Goal: Task Accomplishment & Management: Manage account settings

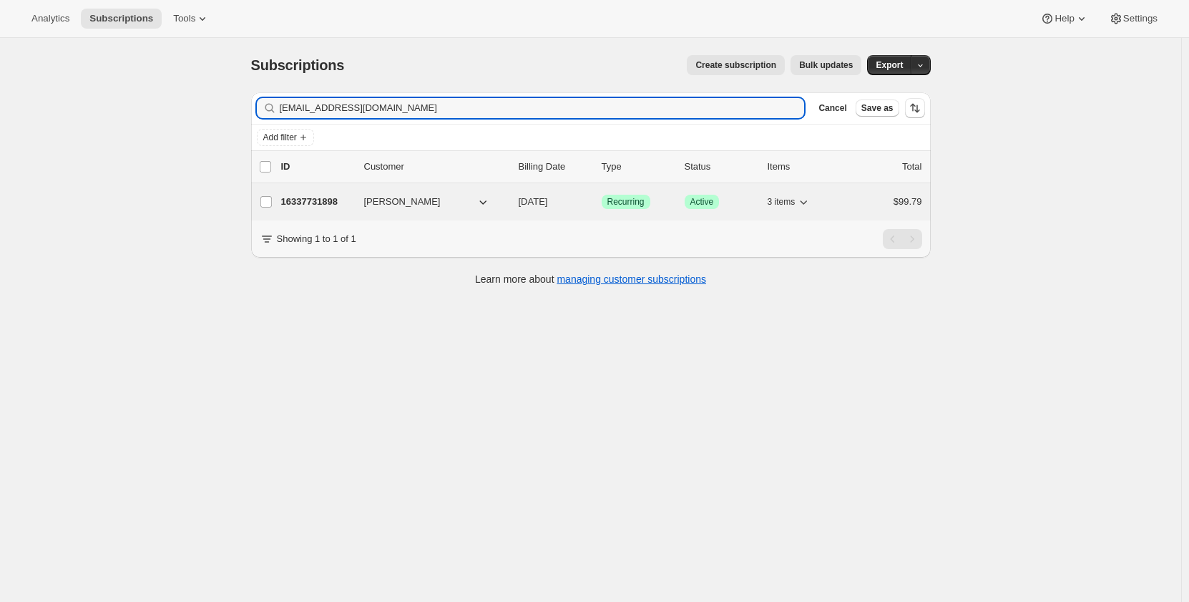
type input "[EMAIL_ADDRESS][DOMAIN_NAME]"
click at [318, 205] on p "16337731898" at bounding box center [317, 202] width 72 height 14
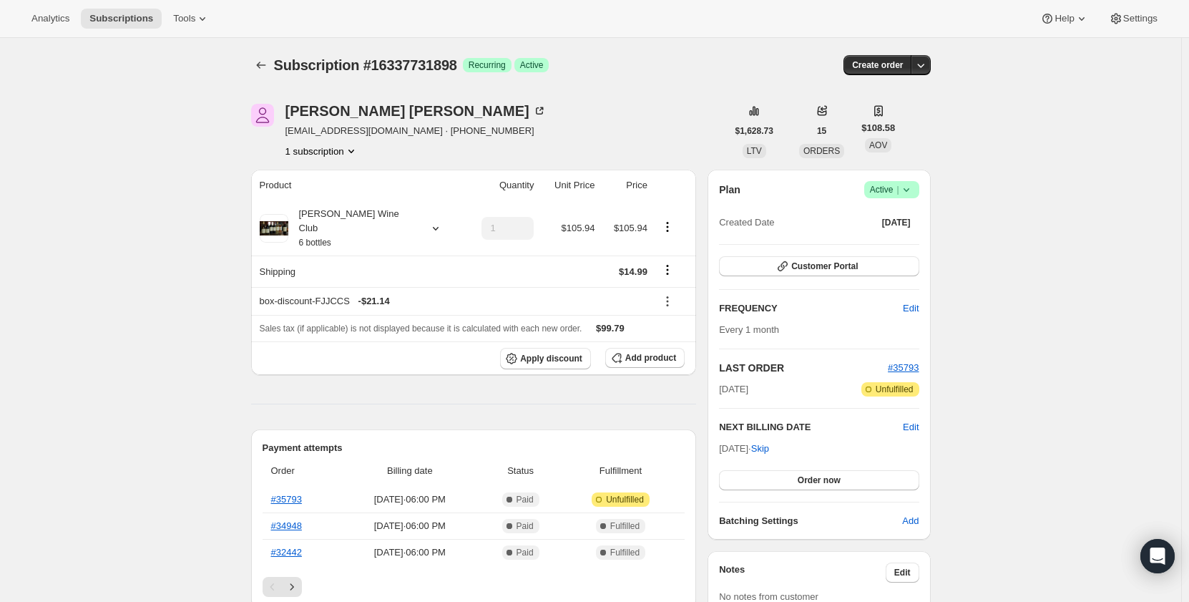
click at [910, 195] on icon at bounding box center [906, 189] width 14 height 14
click at [894, 241] on span "Cancel subscription" at bounding box center [895, 242] width 81 height 11
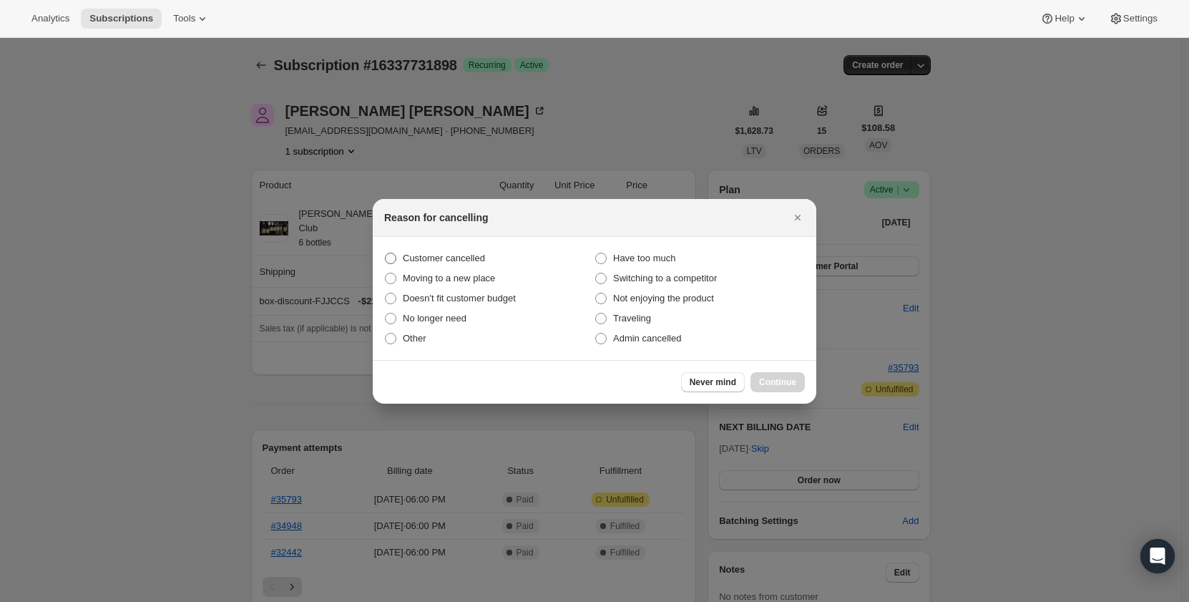
click at [388, 257] on span ":rc1:" at bounding box center [390, 257] width 11 height 11
click at [386, 253] on input "Customer cancelled" at bounding box center [385, 252] width 1 height 1
radio input "true"
click at [782, 391] on button "Continue" at bounding box center [777, 382] width 54 height 20
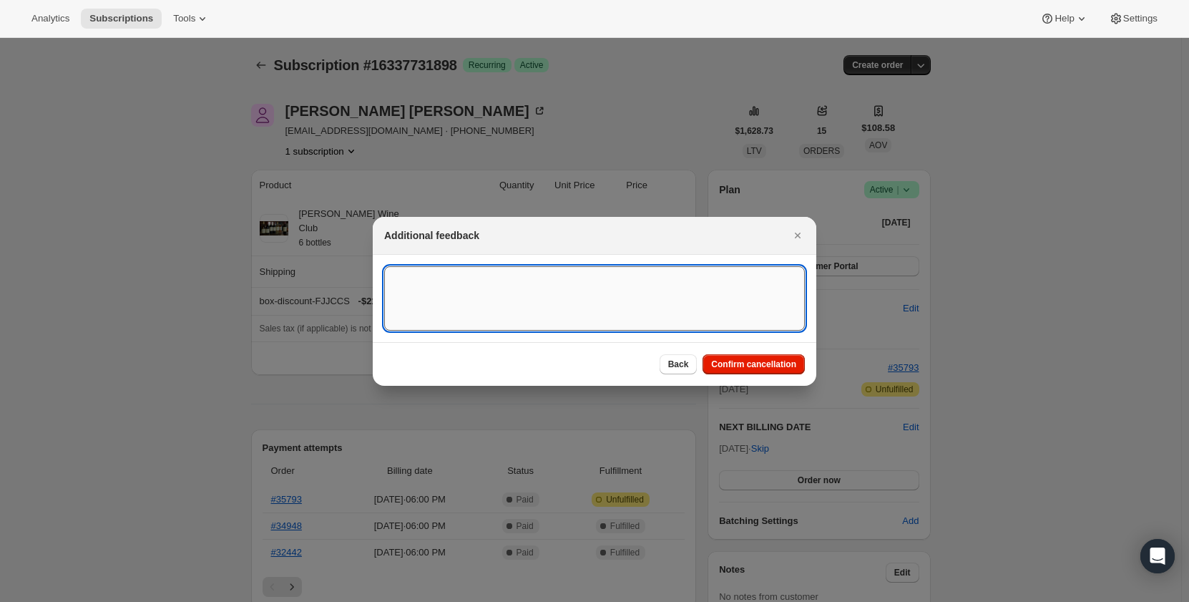
click at [451, 290] on textarea ":rc1:" at bounding box center [594, 298] width 421 height 64
type textarea "Customer asked to cancel subscription"
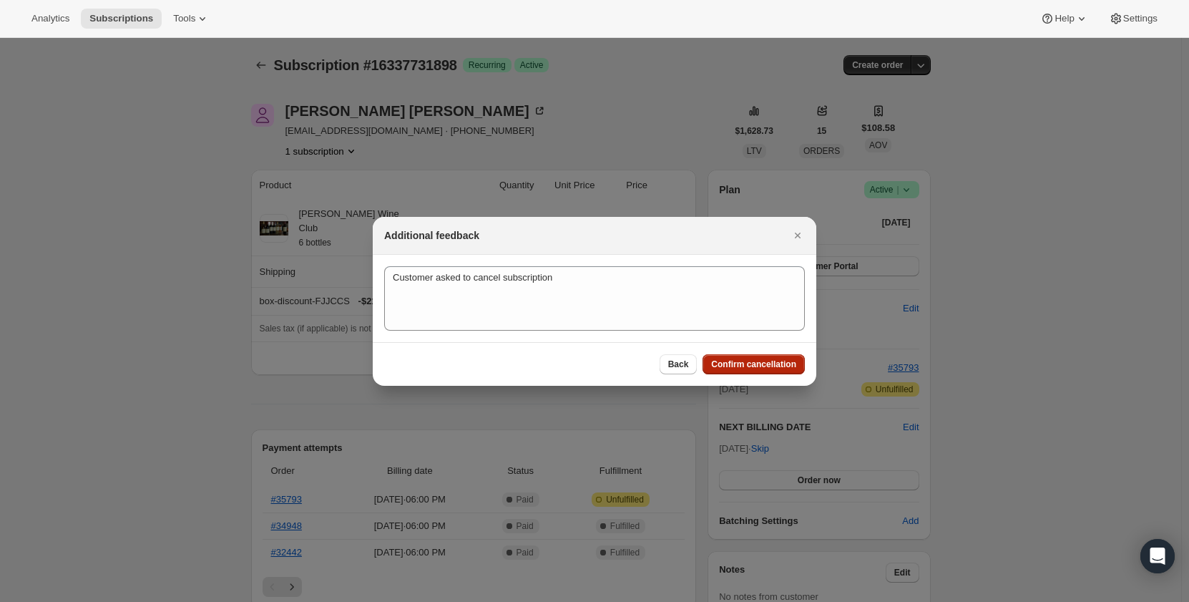
click at [767, 363] on span "Confirm cancellation" at bounding box center [753, 363] width 85 height 11
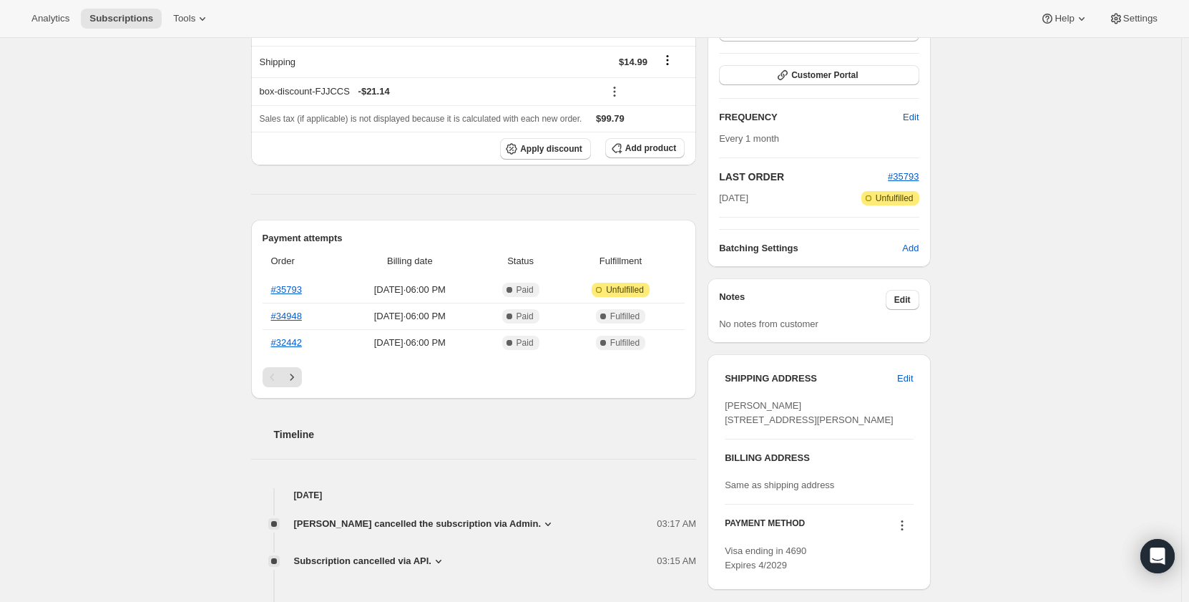
scroll to position [358, 0]
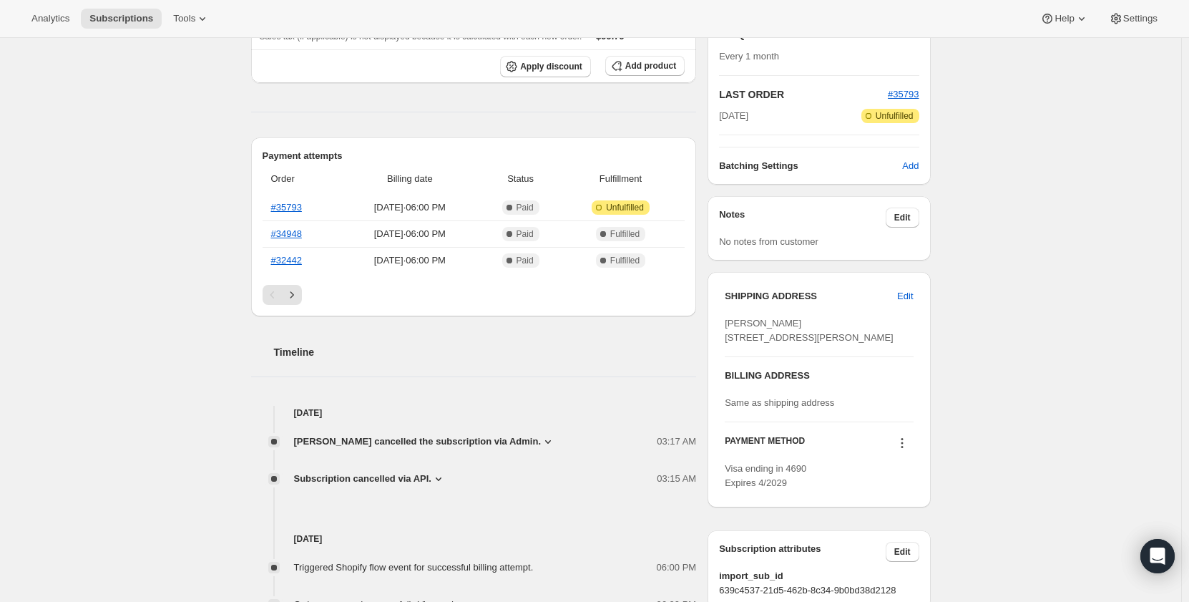
click at [436, 471] on icon at bounding box center [438, 478] width 14 height 14
click at [545, 440] on icon at bounding box center [548, 442] width 6 height 4
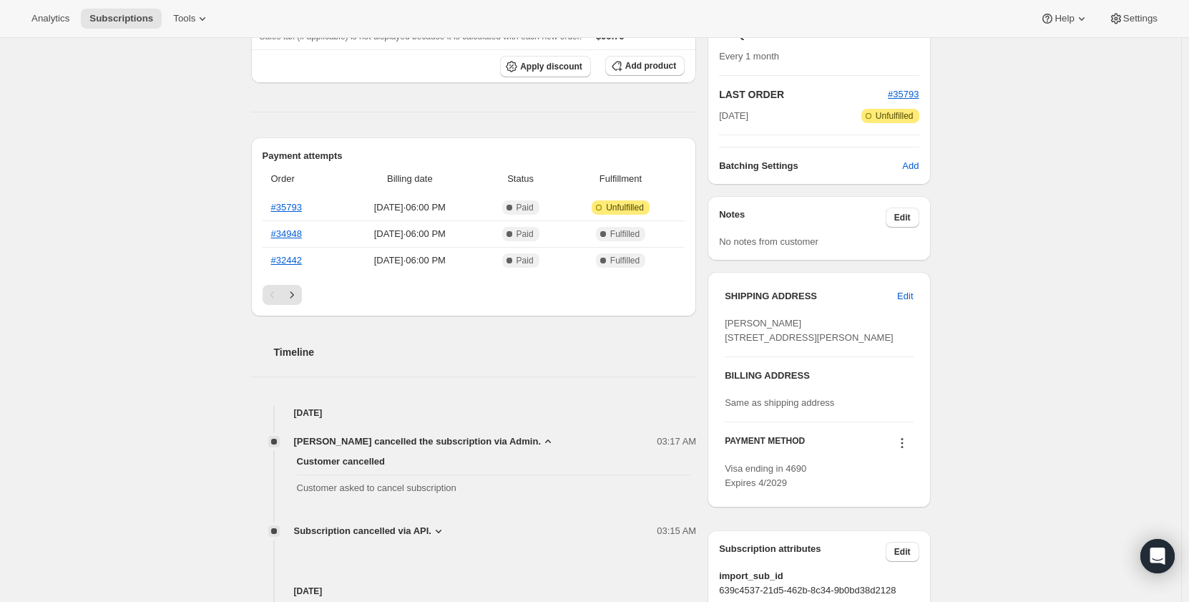
click at [541, 434] on icon at bounding box center [548, 441] width 14 height 14
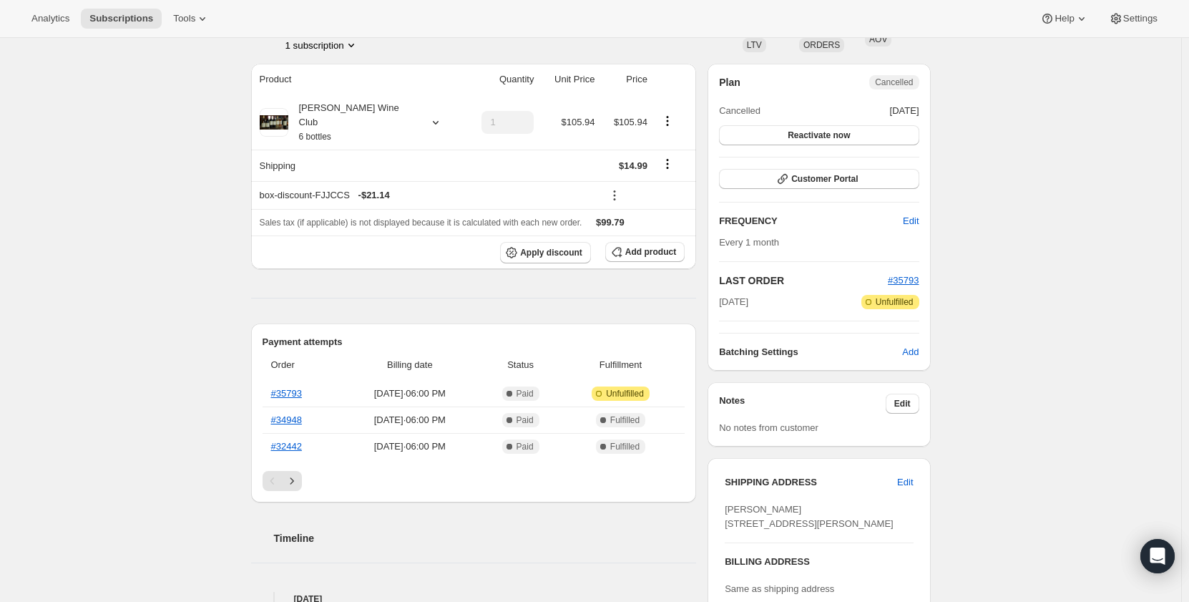
scroll to position [0, 0]
